Goal: Find specific page/section: Find specific page/section

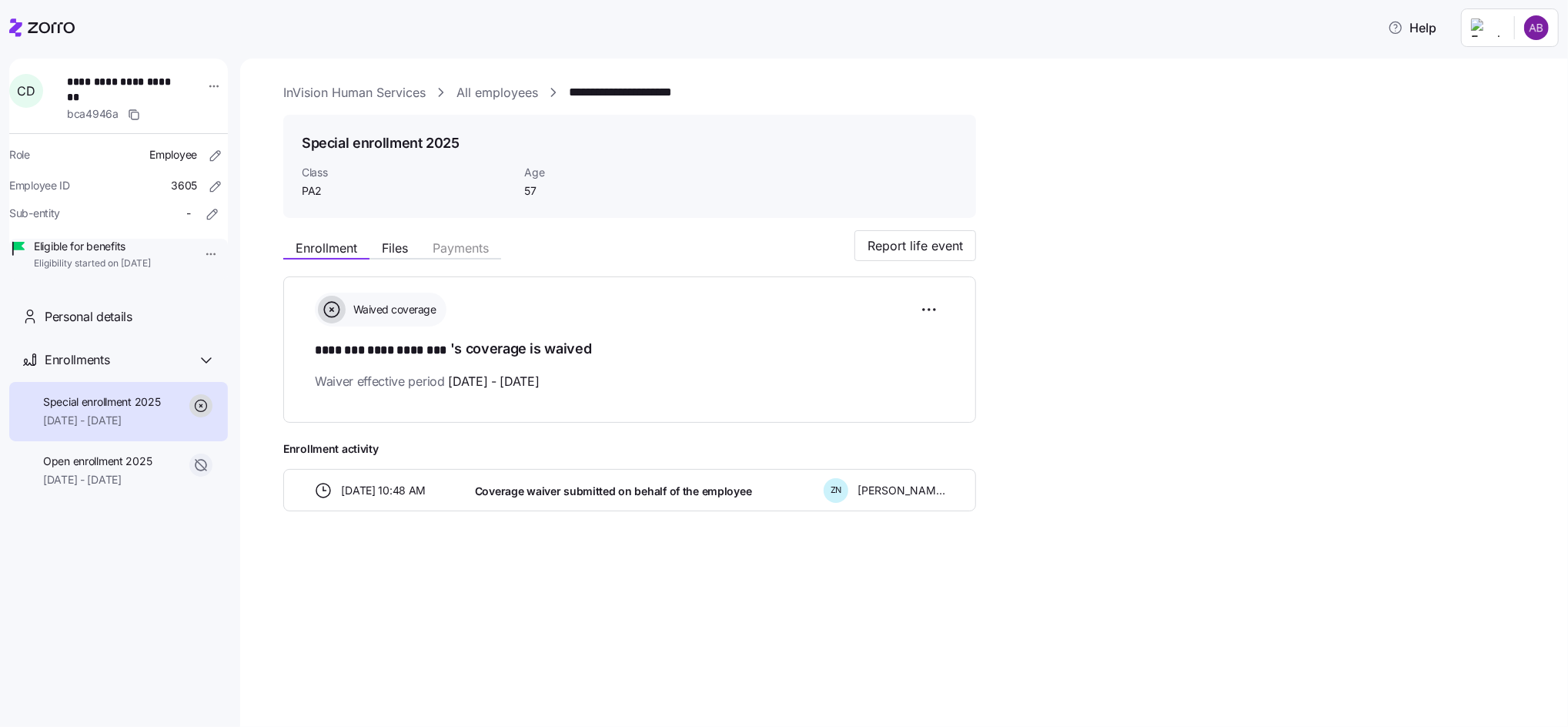
click at [499, 100] on link "All employees" at bounding box center [497, 93] width 82 height 19
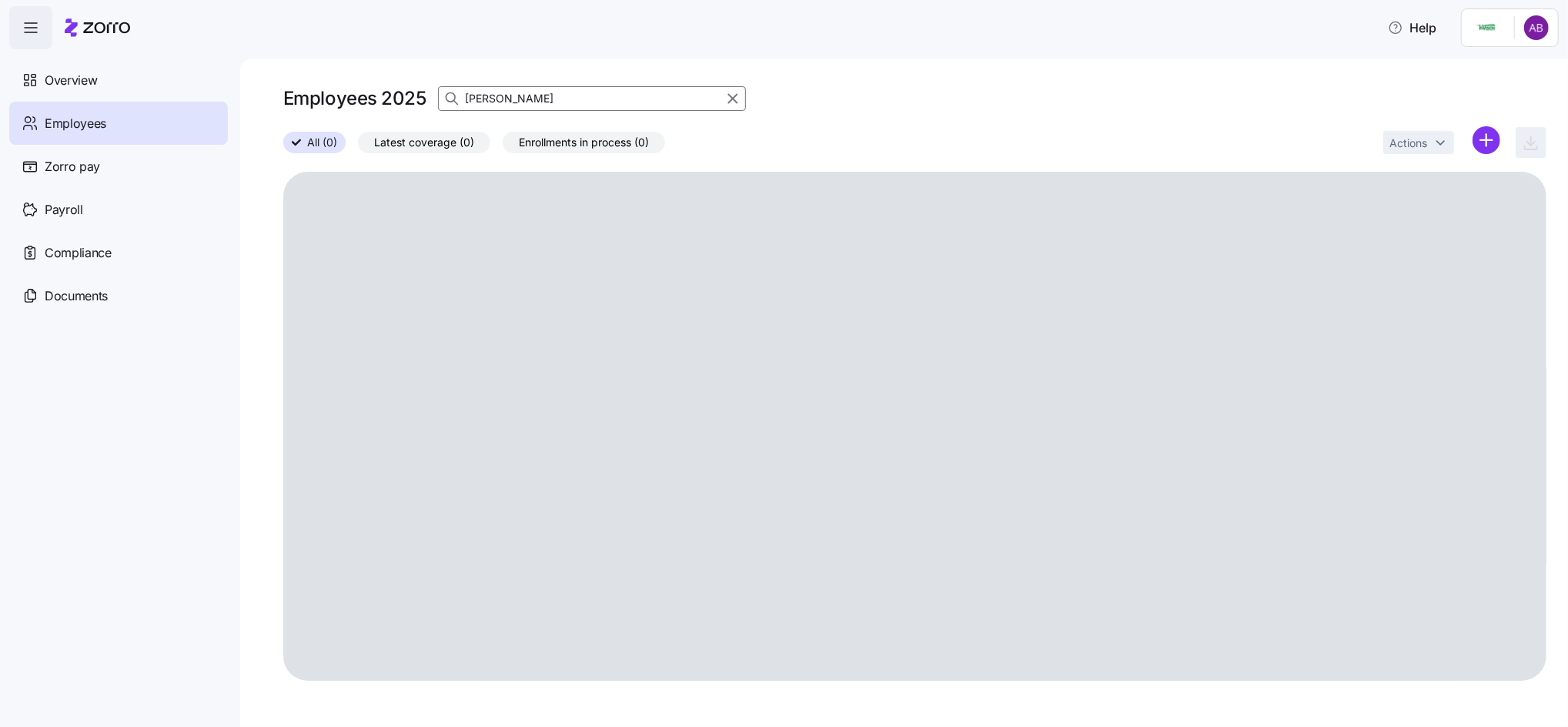
drag, startPoint x: 520, startPoint y: 101, endPoint x: 463, endPoint y: 103, distance: 57.0
click at [463, 103] on div "cathleen" at bounding box center [592, 99] width 308 height 24
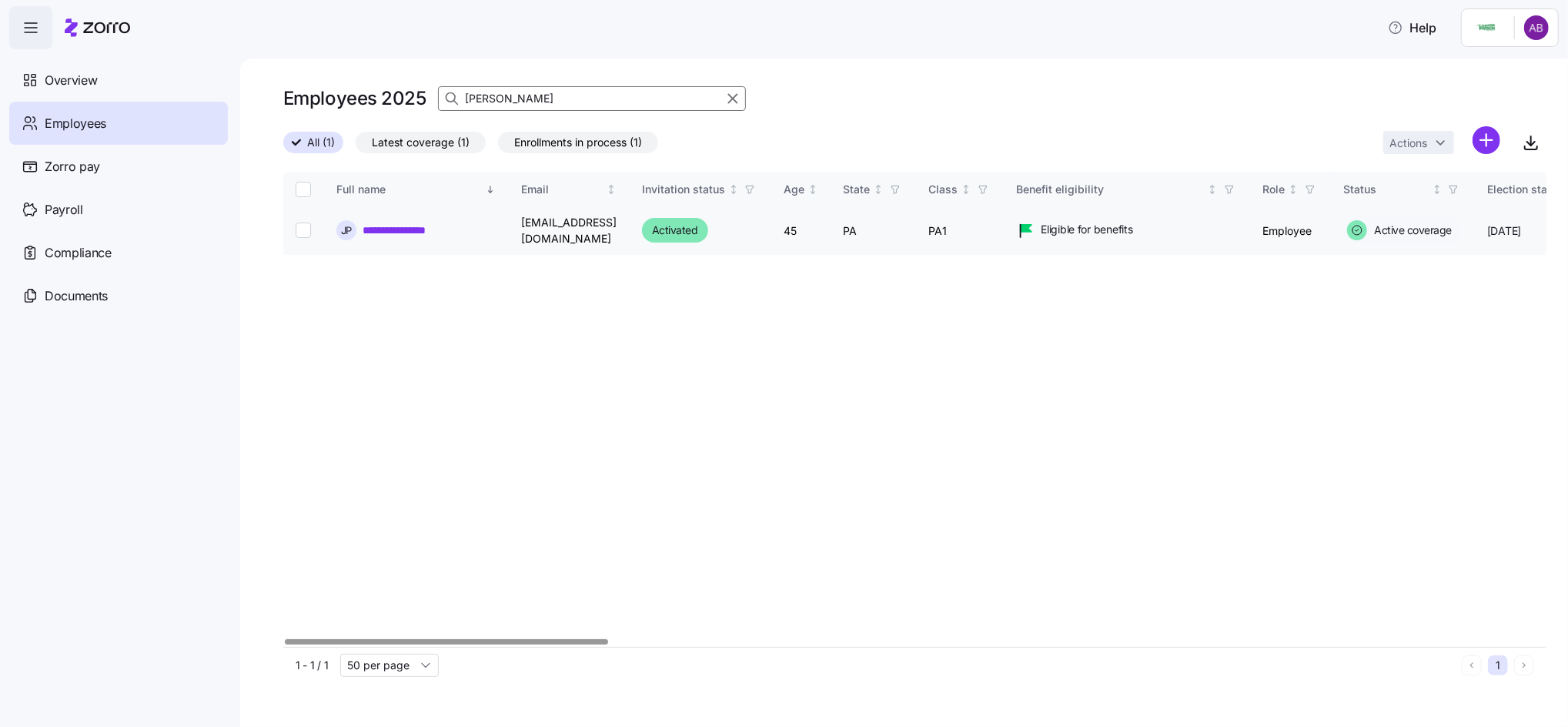
type input "popelas"
click at [399, 228] on link "**********" at bounding box center [406, 230] width 86 height 16
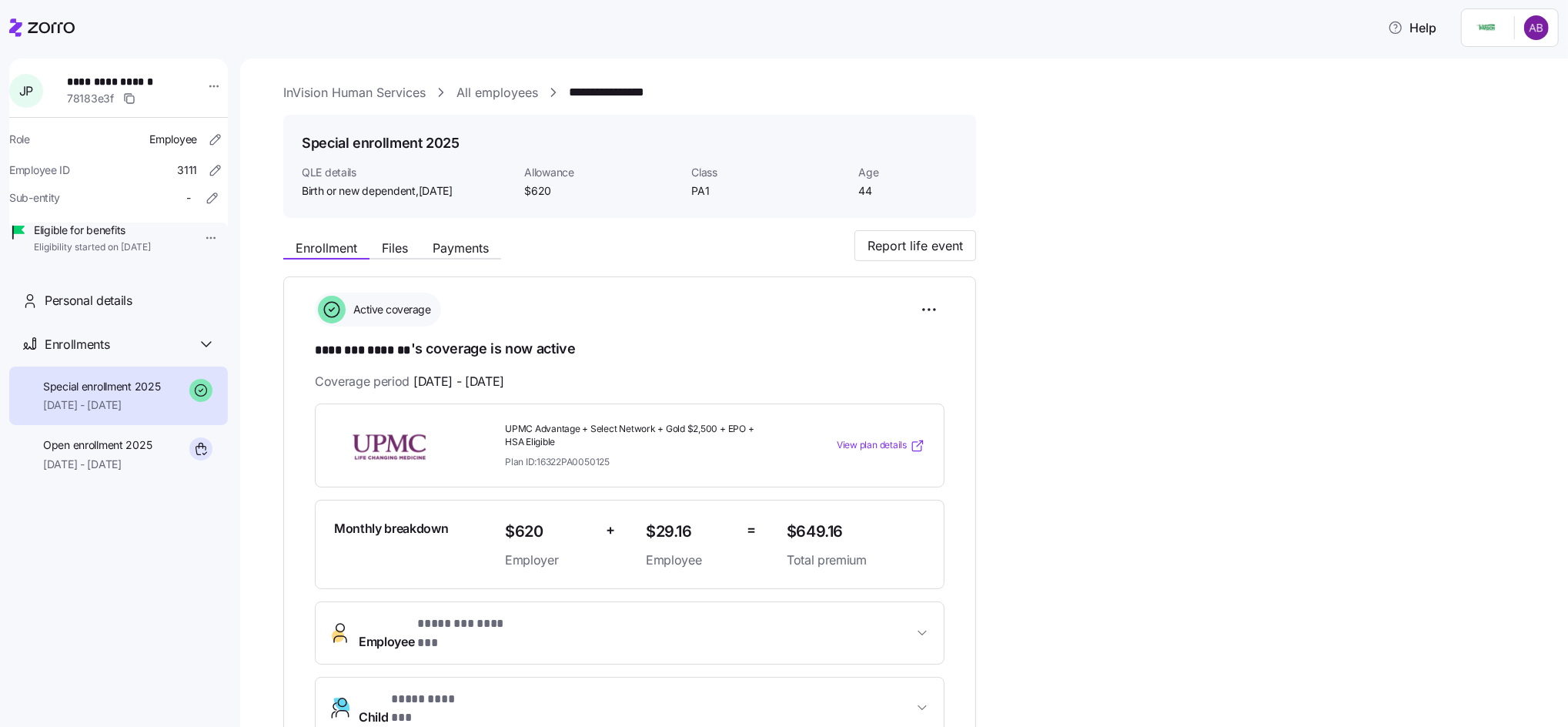
click at [866, 438] on span "View plan details" at bounding box center [872, 445] width 70 height 15
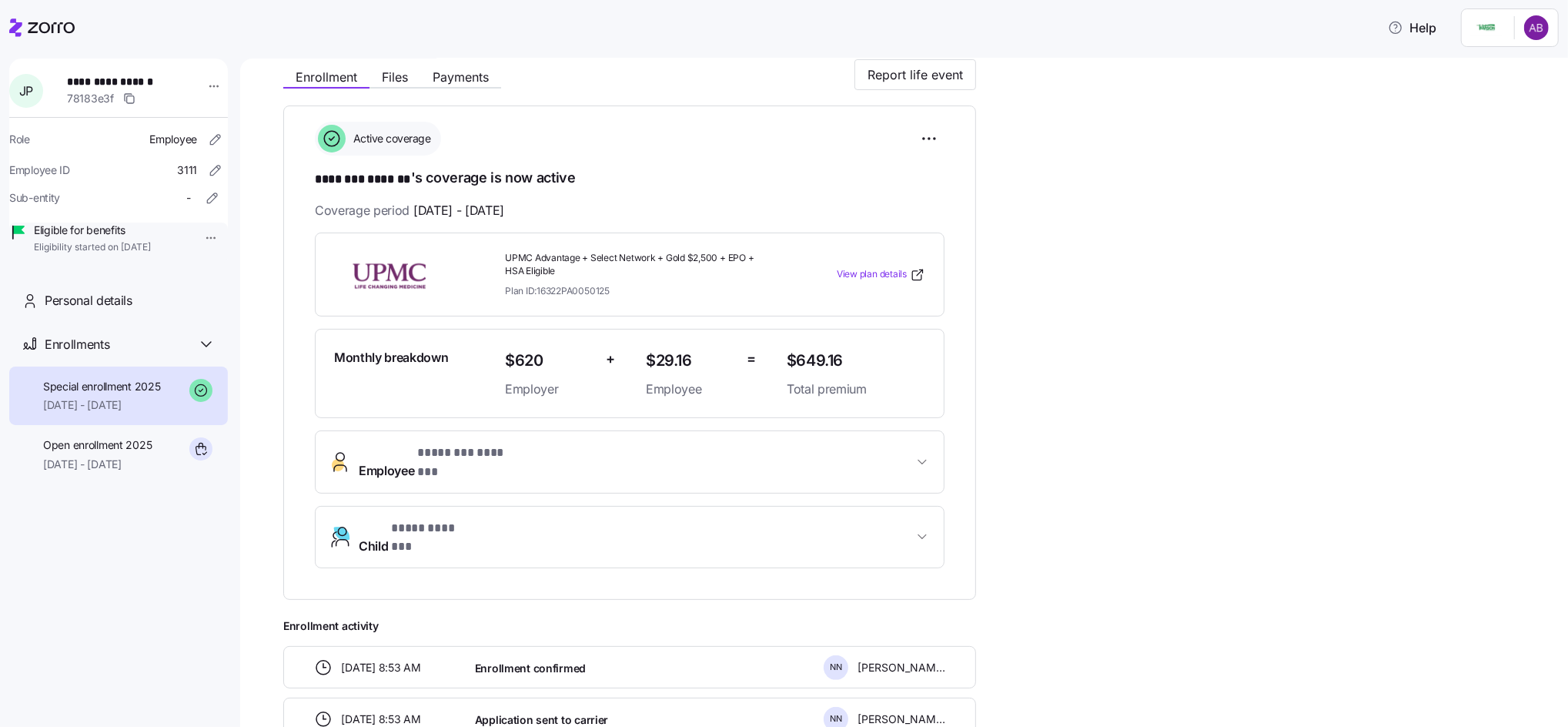
scroll to position [182, 0]
